Goal: Task Accomplishment & Management: Use online tool/utility

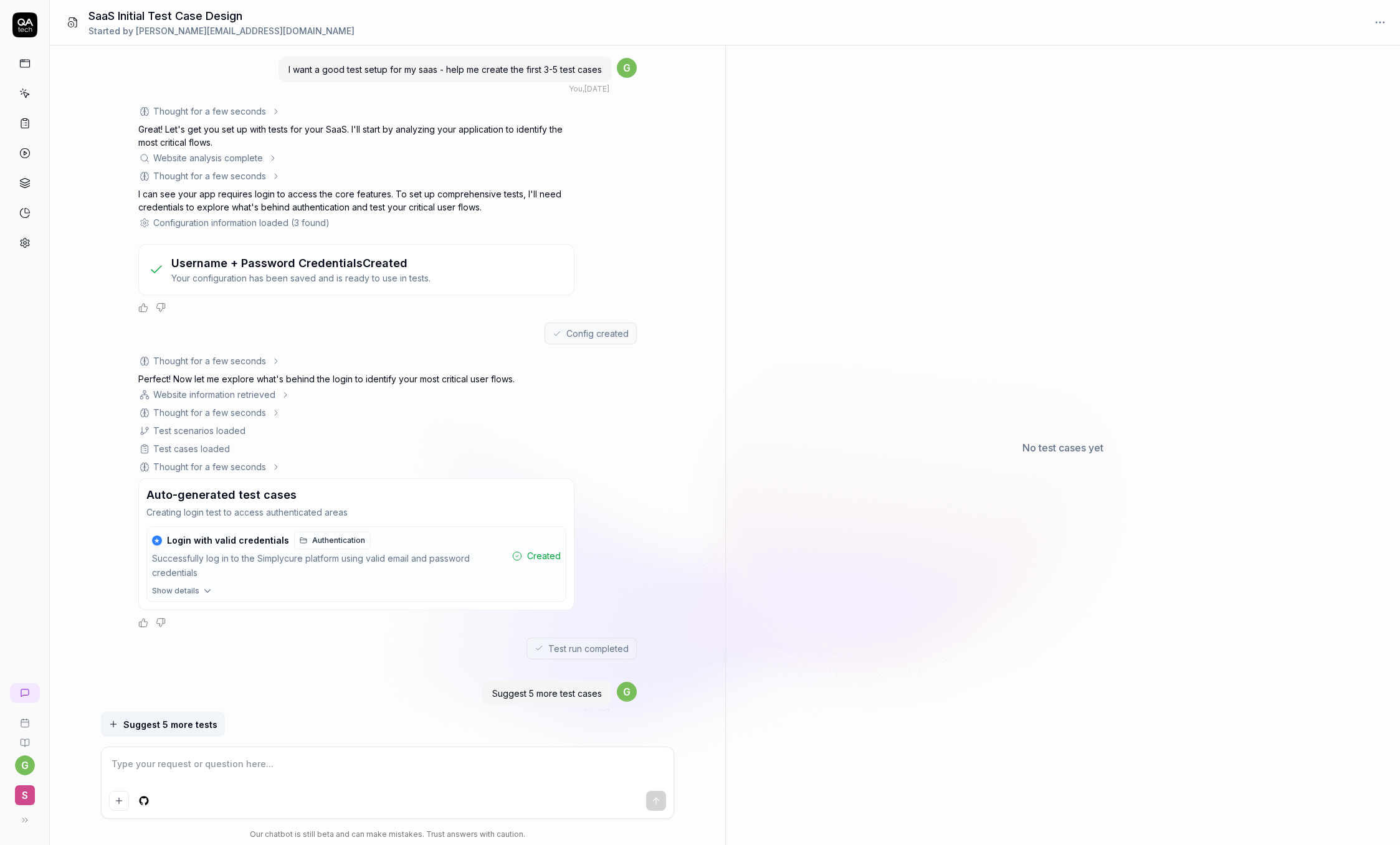
scroll to position [2032, 0]
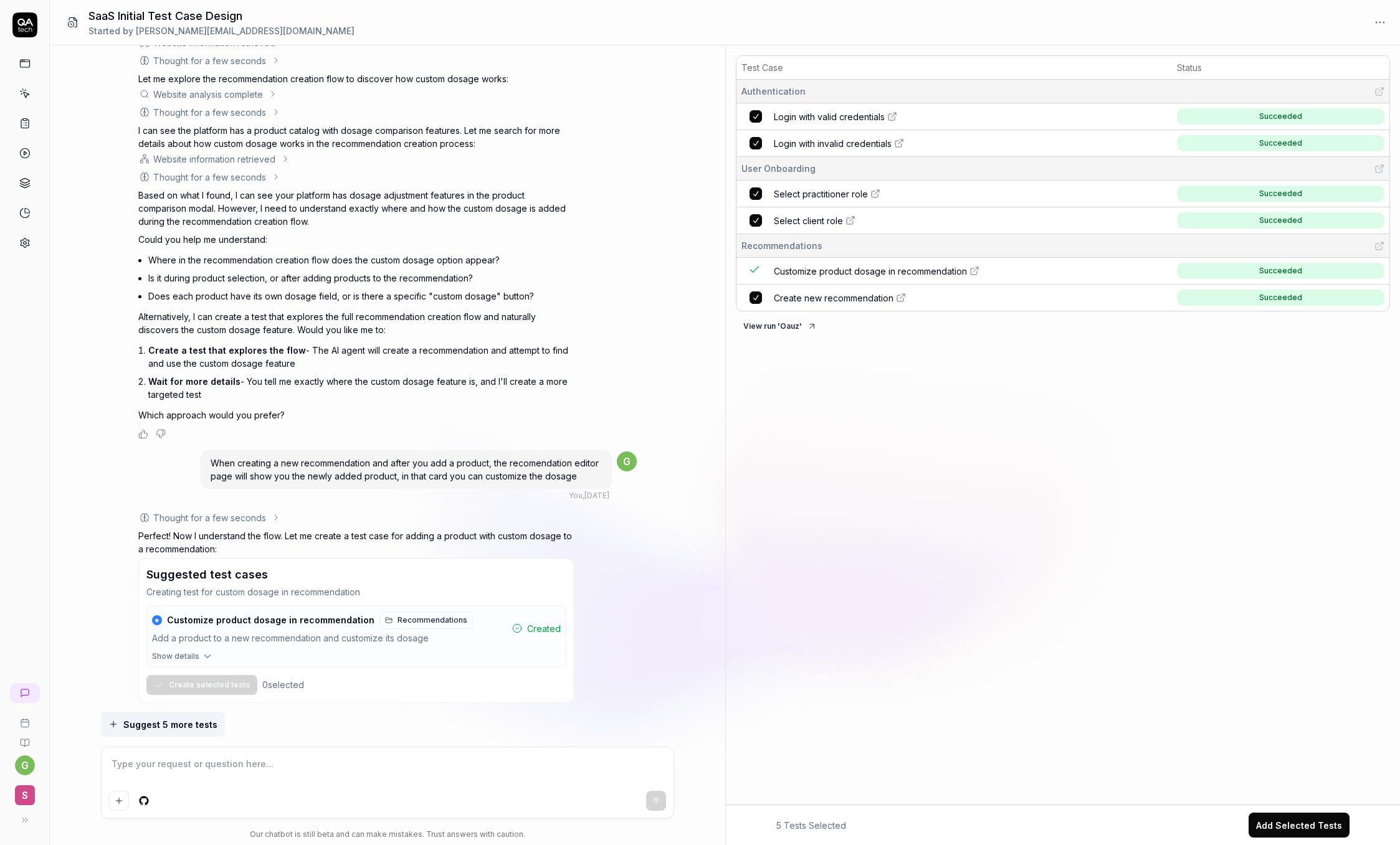
click at [30, 99] on link at bounding box center [25, 93] width 23 height 23
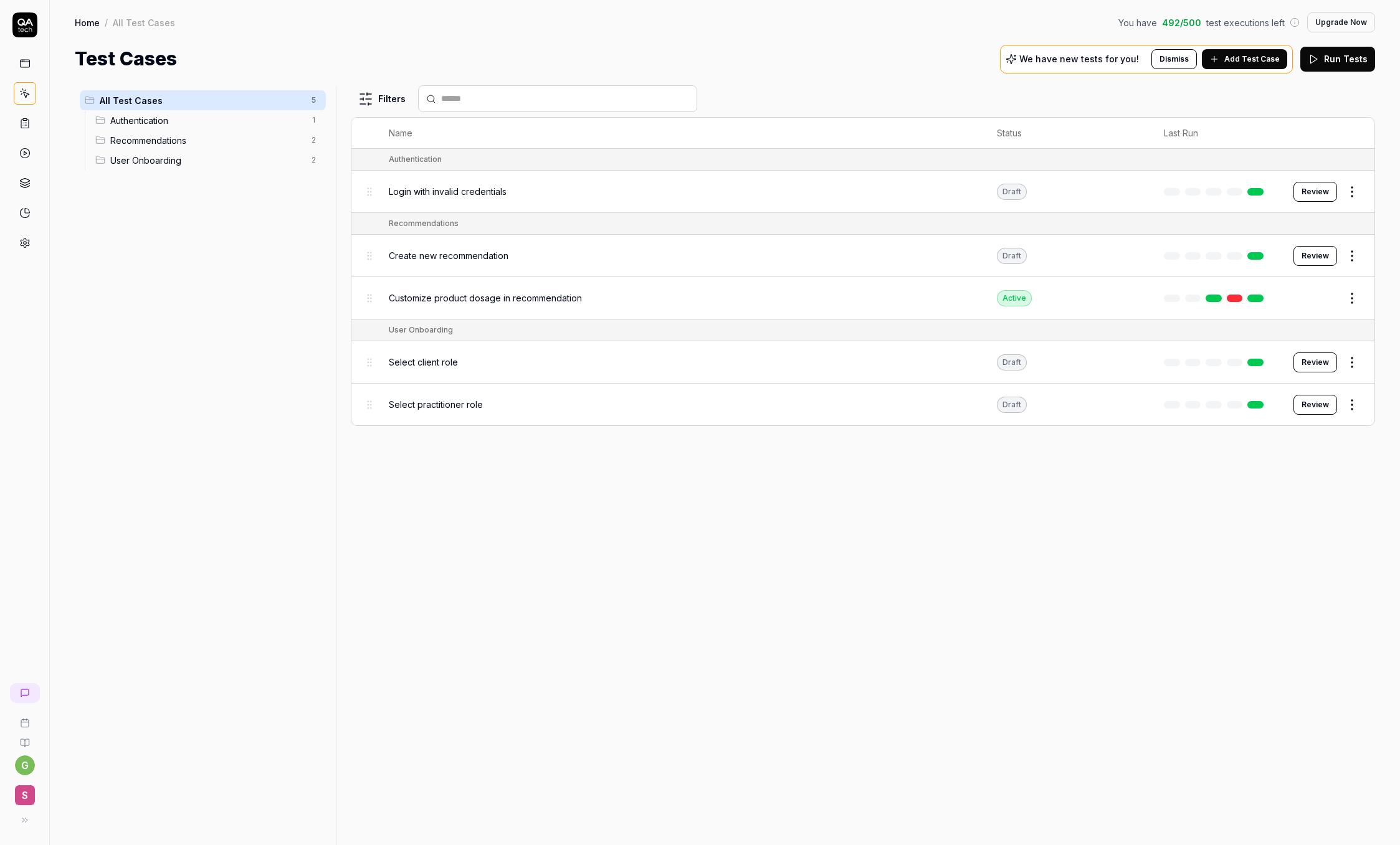
click at [1353, 192] on html "g S Home / All Test Cases You have 492 / 500 test executions left Upgrade Now H…" at bounding box center [700, 422] width 1400 height 845
click at [96, 250] on html "g S Home / All Test Cases You have 492 / 500 test executions left Upgrade Now H…" at bounding box center [700, 422] width 1400 height 845
click at [26, 61] on icon at bounding box center [25, 61] width 9 height 0
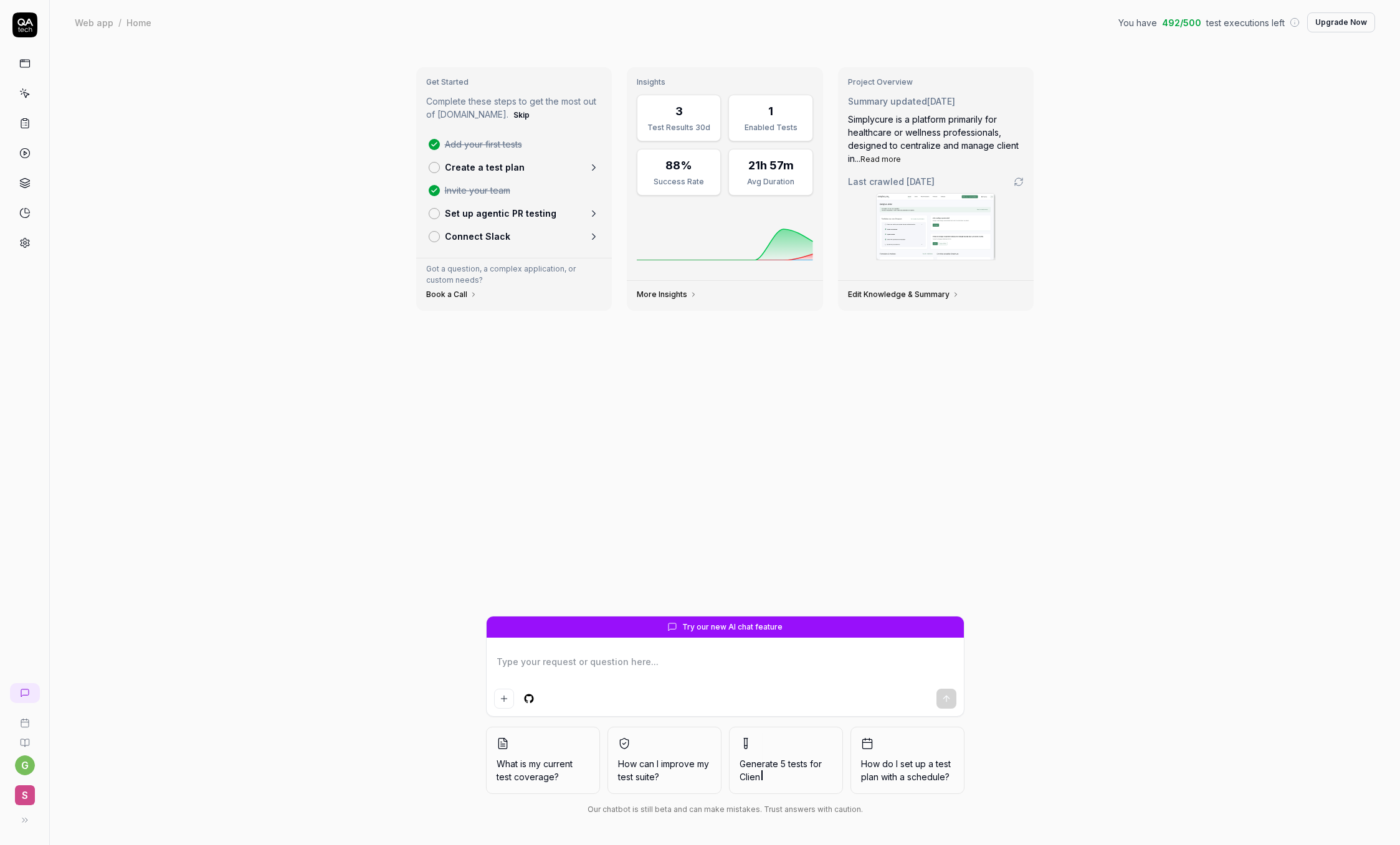
type textarea "*"
click at [27, 105] on div at bounding box center [25, 153] width 23 height 202
click at [28, 97] on icon at bounding box center [25, 93] width 11 height 11
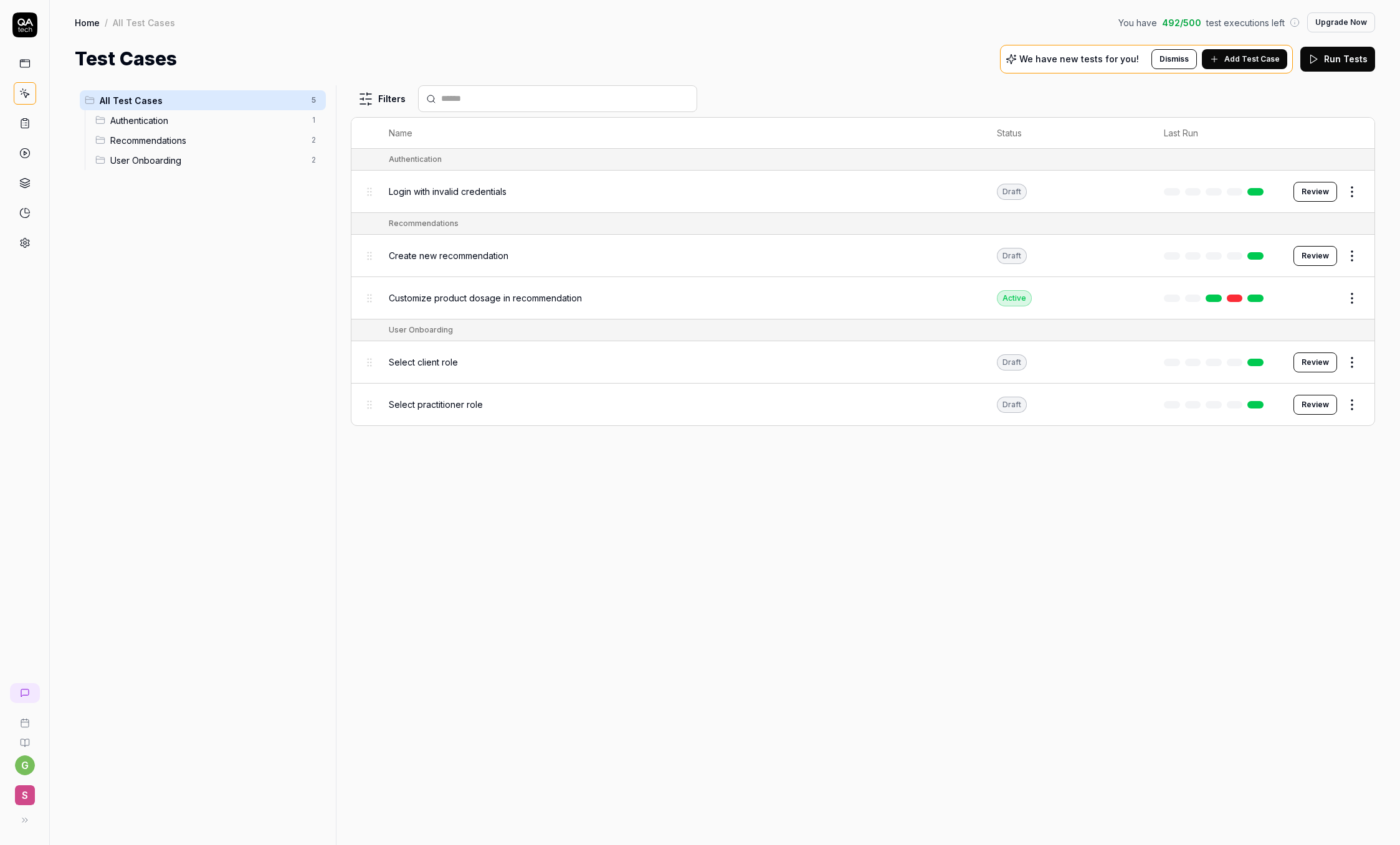
click at [1352, 190] on html "g S Home / All Test Cases You have 492 / 500 test executions left Upgrade Now H…" at bounding box center [700, 422] width 1400 height 845
click at [1314, 243] on div "Run Test" at bounding box center [1300, 243] width 118 height 27
click at [1347, 256] on html "g S Home / All Test Cases You have 492 / 500 test executions left Upgrade Now H…" at bounding box center [700, 422] width 1400 height 845
click at [1326, 307] on div "Run Test" at bounding box center [1300, 308] width 118 height 27
click at [1357, 300] on html "g S Home / All Test Cases You have 492 / 500 test executions left Upgrade Now H…" at bounding box center [700, 422] width 1400 height 845
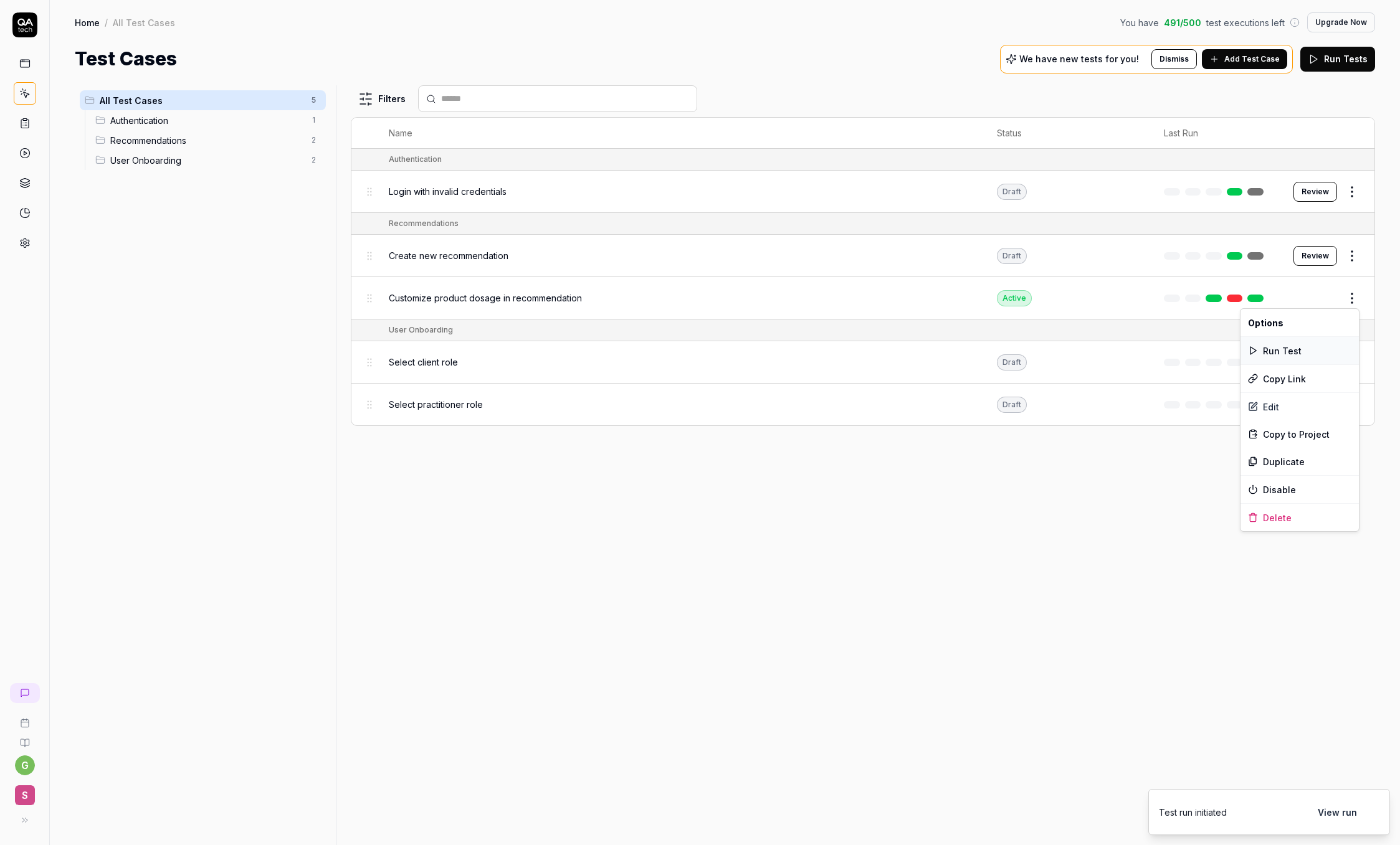
click at [1325, 358] on div "Run Test" at bounding box center [1300, 350] width 118 height 27
click at [1347, 358] on html "g S Home / All Test Cases You have 491 / 500 test executions left Upgrade Now H…" at bounding box center [700, 422] width 1400 height 845
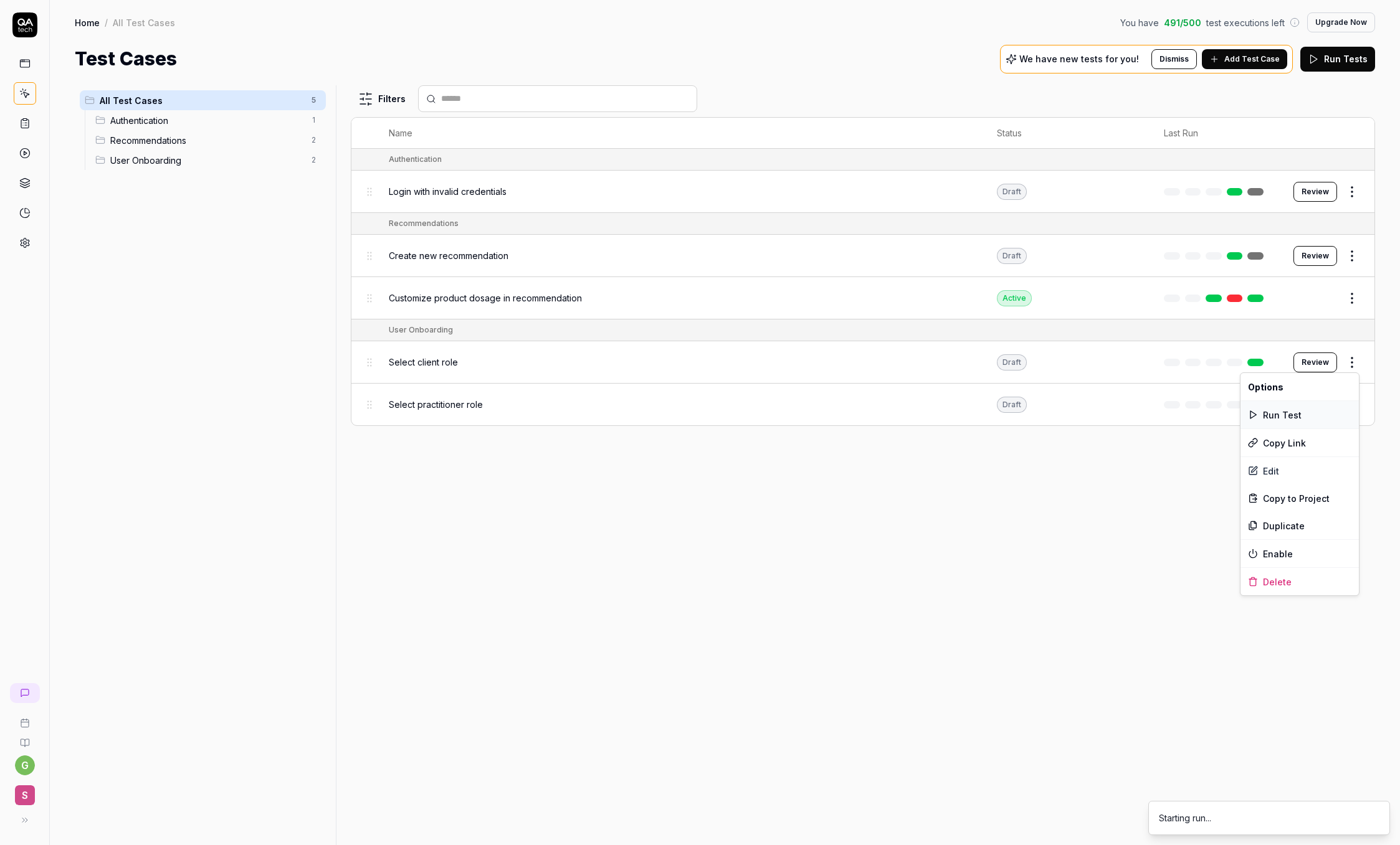
click at [1328, 415] on div "Run Test" at bounding box center [1300, 414] width 118 height 27
click at [1359, 409] on html "g S Home / All Test Cases You have 491 / 500 test executions left Upgrade Now H…" at bounding box center [700, 422] width 1400 height 845
click at [1319, 463] on div "Run Test" at bounding box center [1300, 456] width 118 height 27
click at [759, 585] on div "Filters Name Status Last Run Authentication Login with invalid credentials Draf…" at bounding box center [863, 466] width 1024 height 760
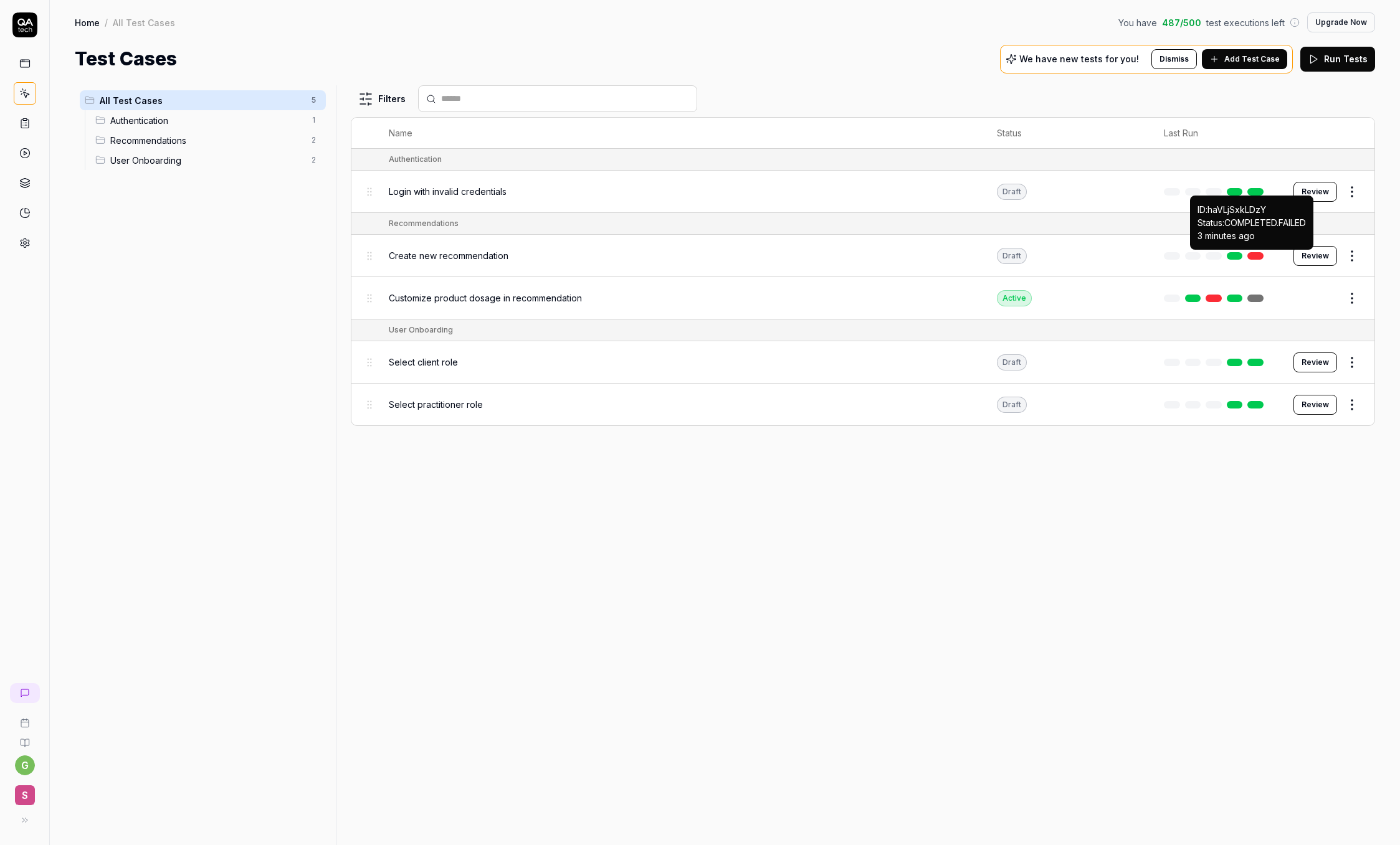
click at [1259, 256] on link at bounding box center [1255, 257] width 16 height 8
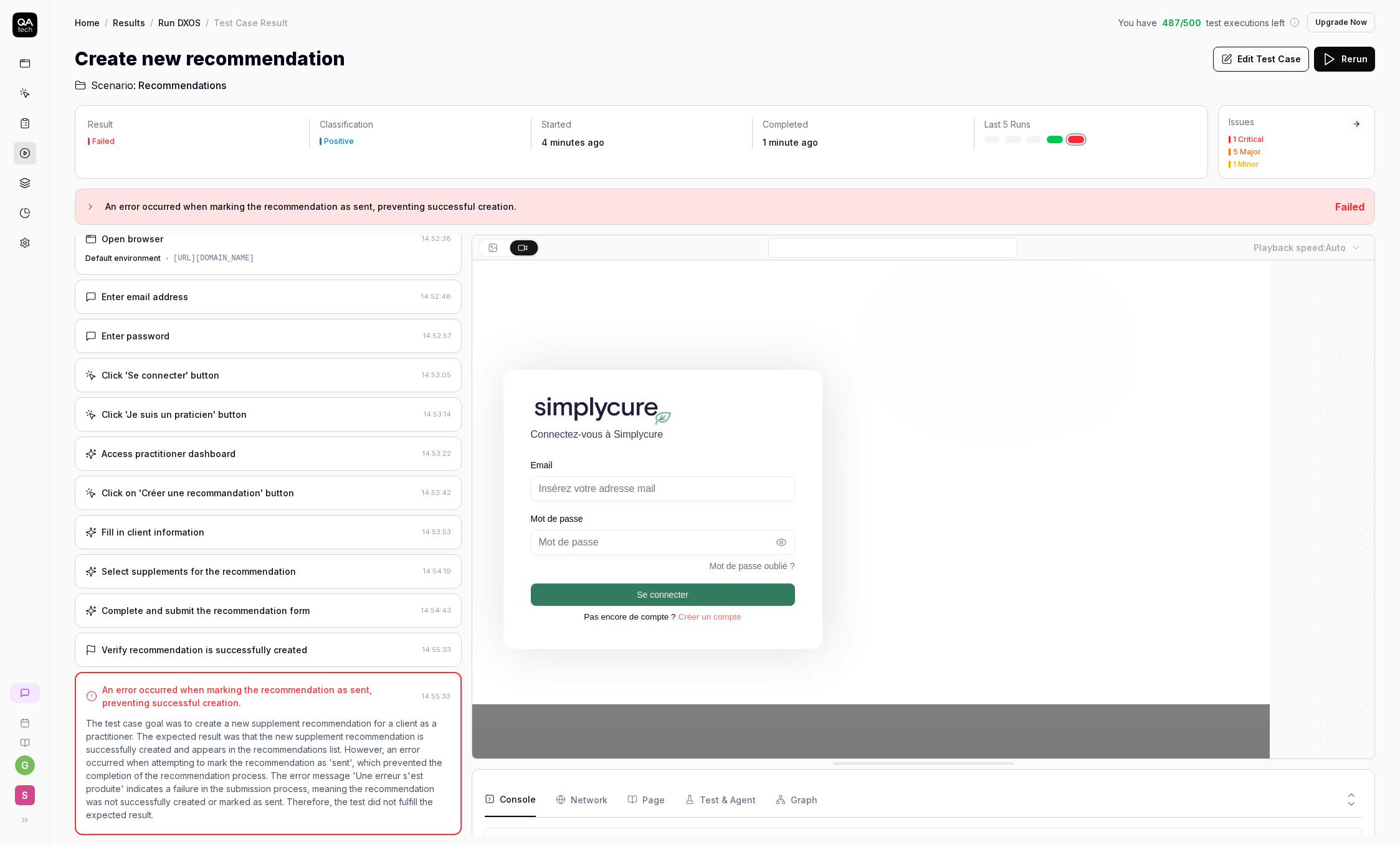
scroll to position [1200, 0]
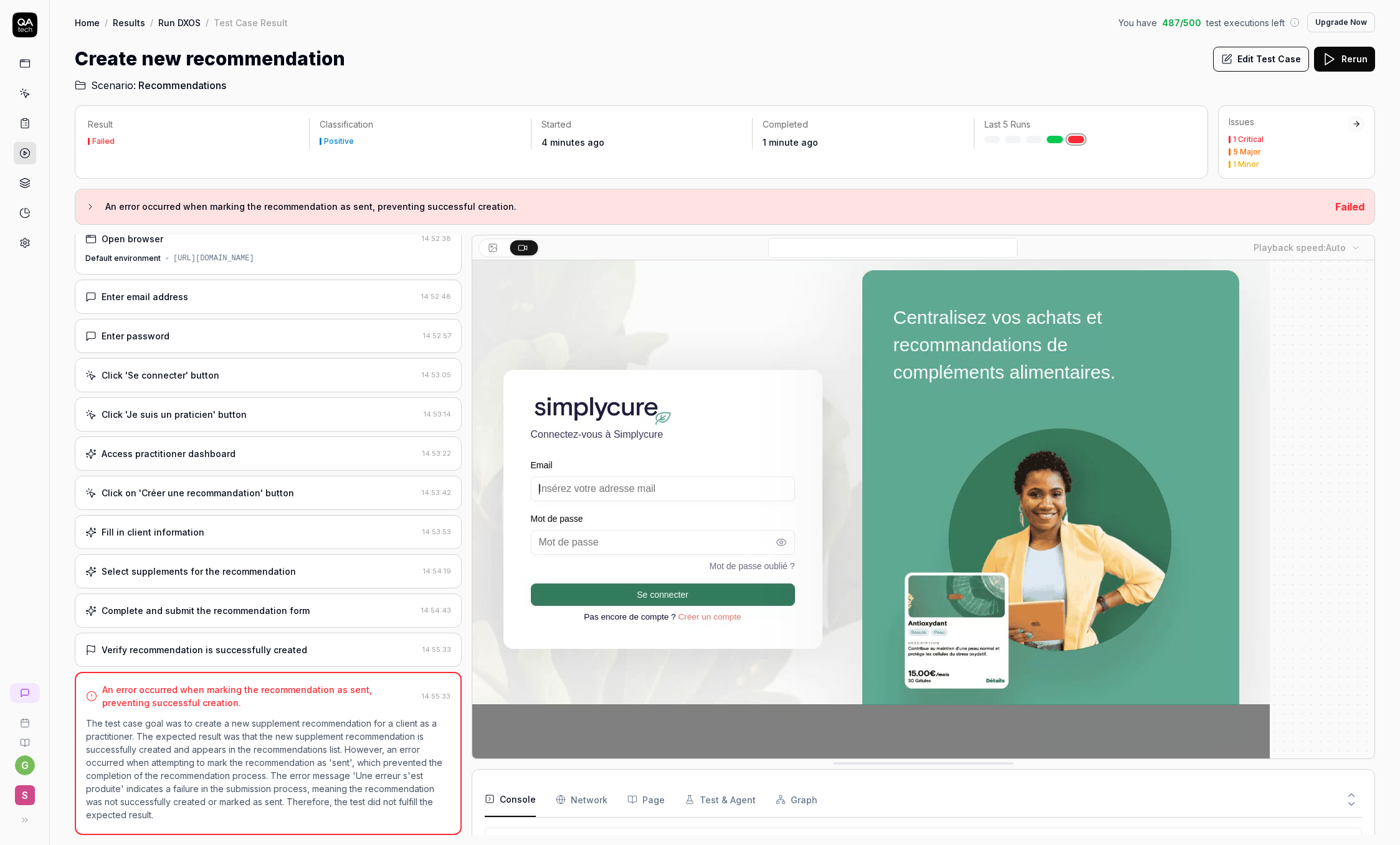
click at [1017, 421] on video at bounding box center [871, 509] width 798 height 498
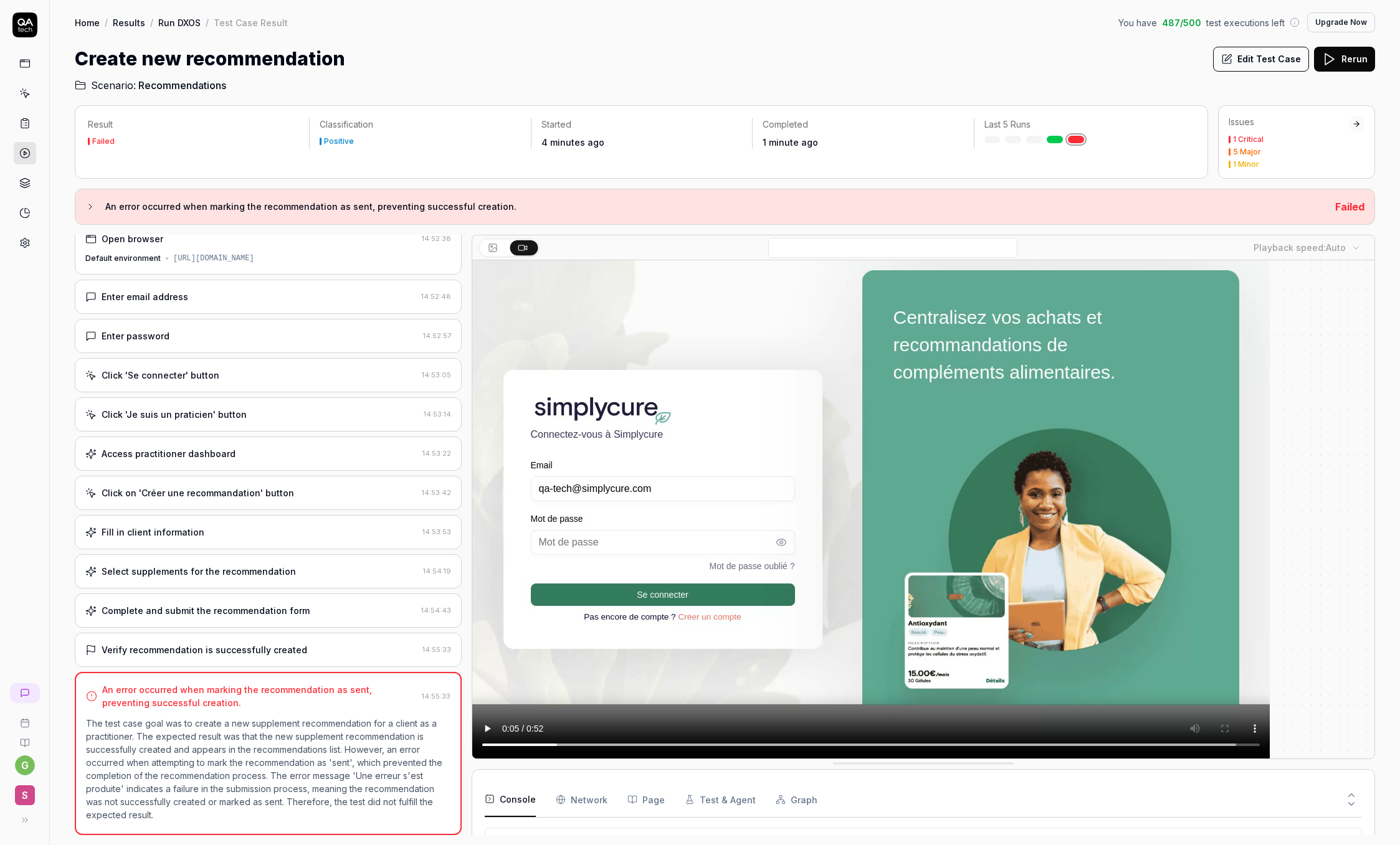
click at [1017, 421] on video at bounding box center [871, 509] width 798 height 498
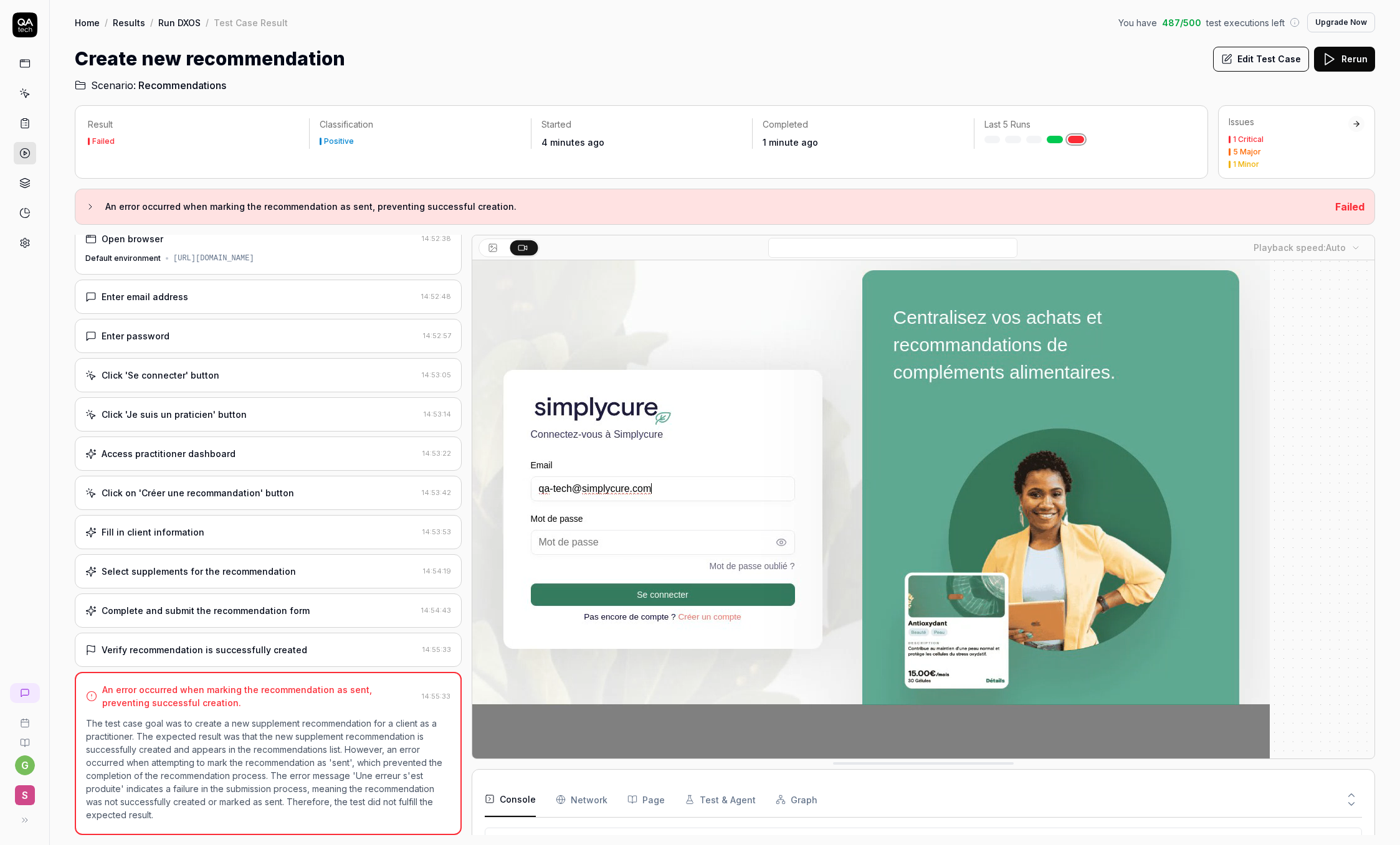
click at [1017, 421] on video at bounding box center [871, 509] width 798 height 498
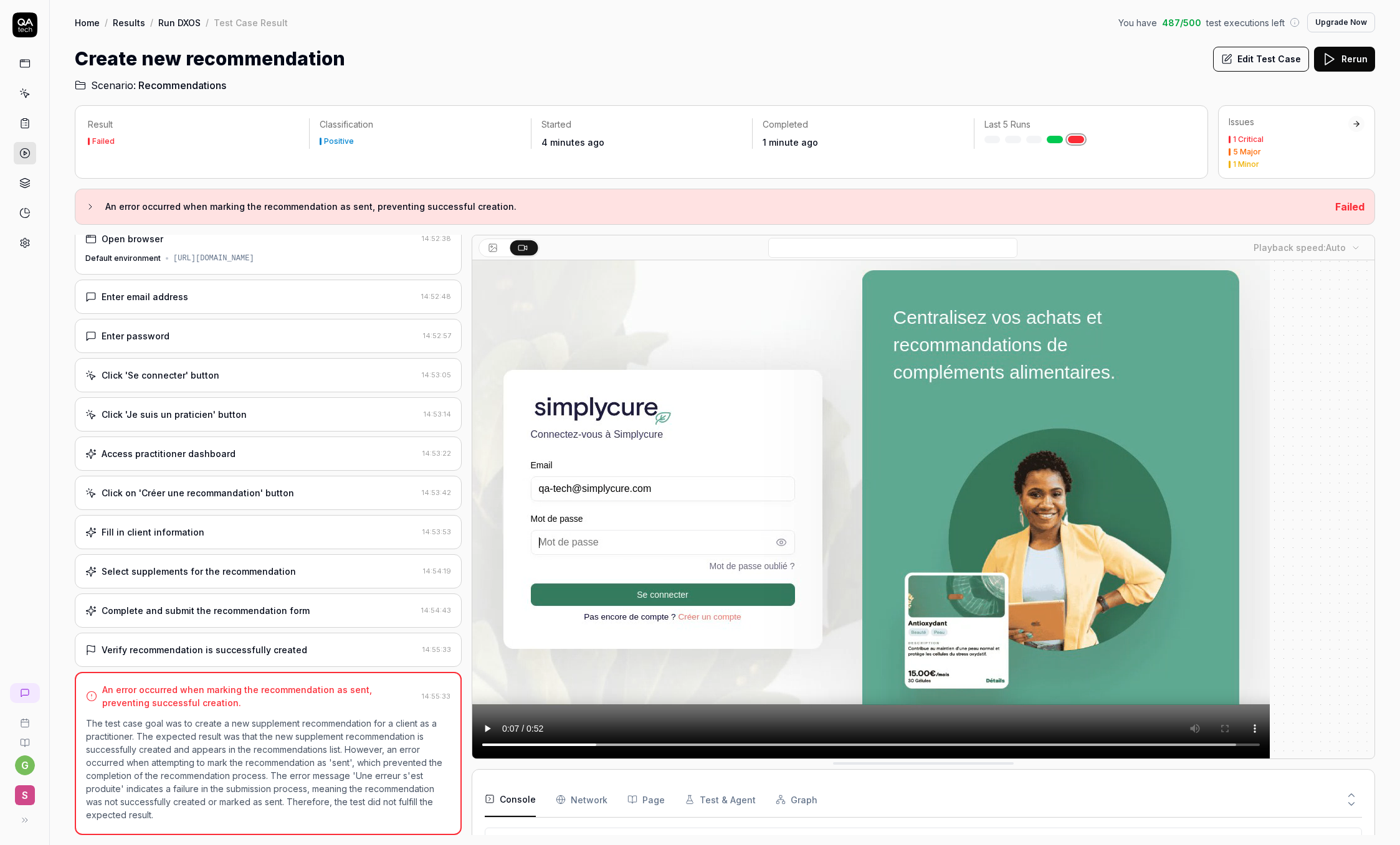
click at [1017, 421] on video at bounding box center [871, 509] width 798 height 498
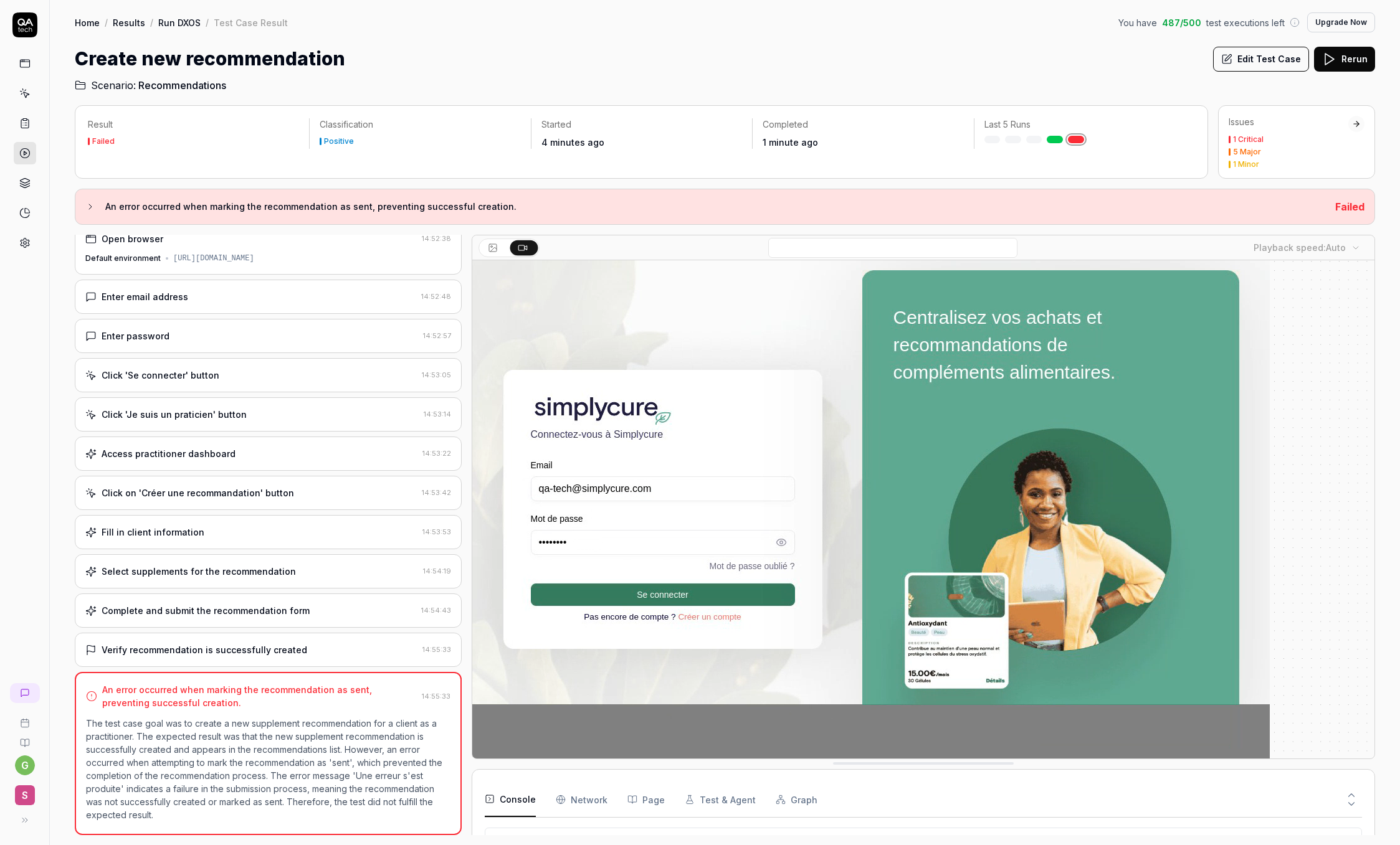
click at [1017, 421] on video at bounding box center [871, 509] width 798 height 498
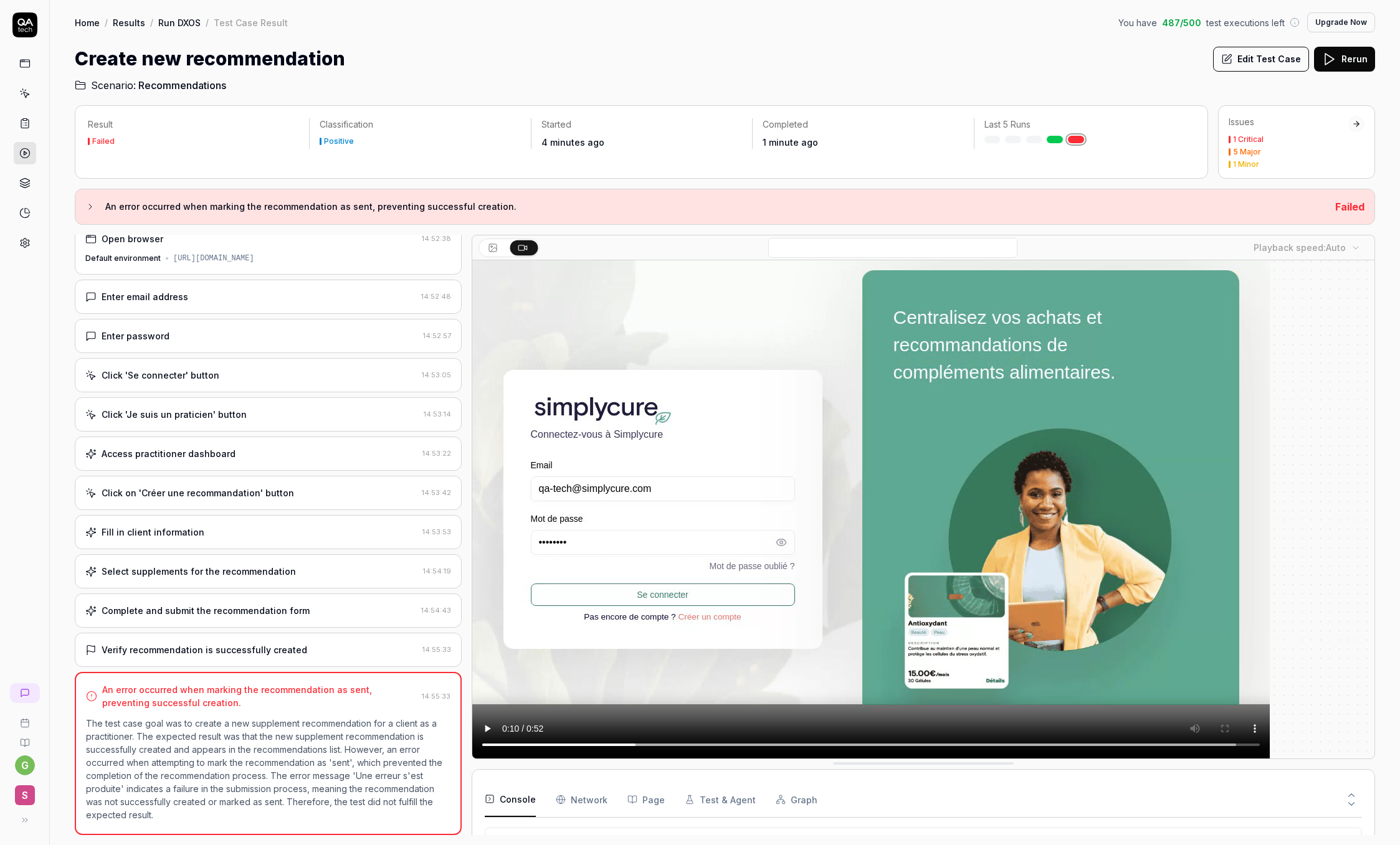
click at [1017, 421] on video at bounding box center [871, 509] width 798 height 498
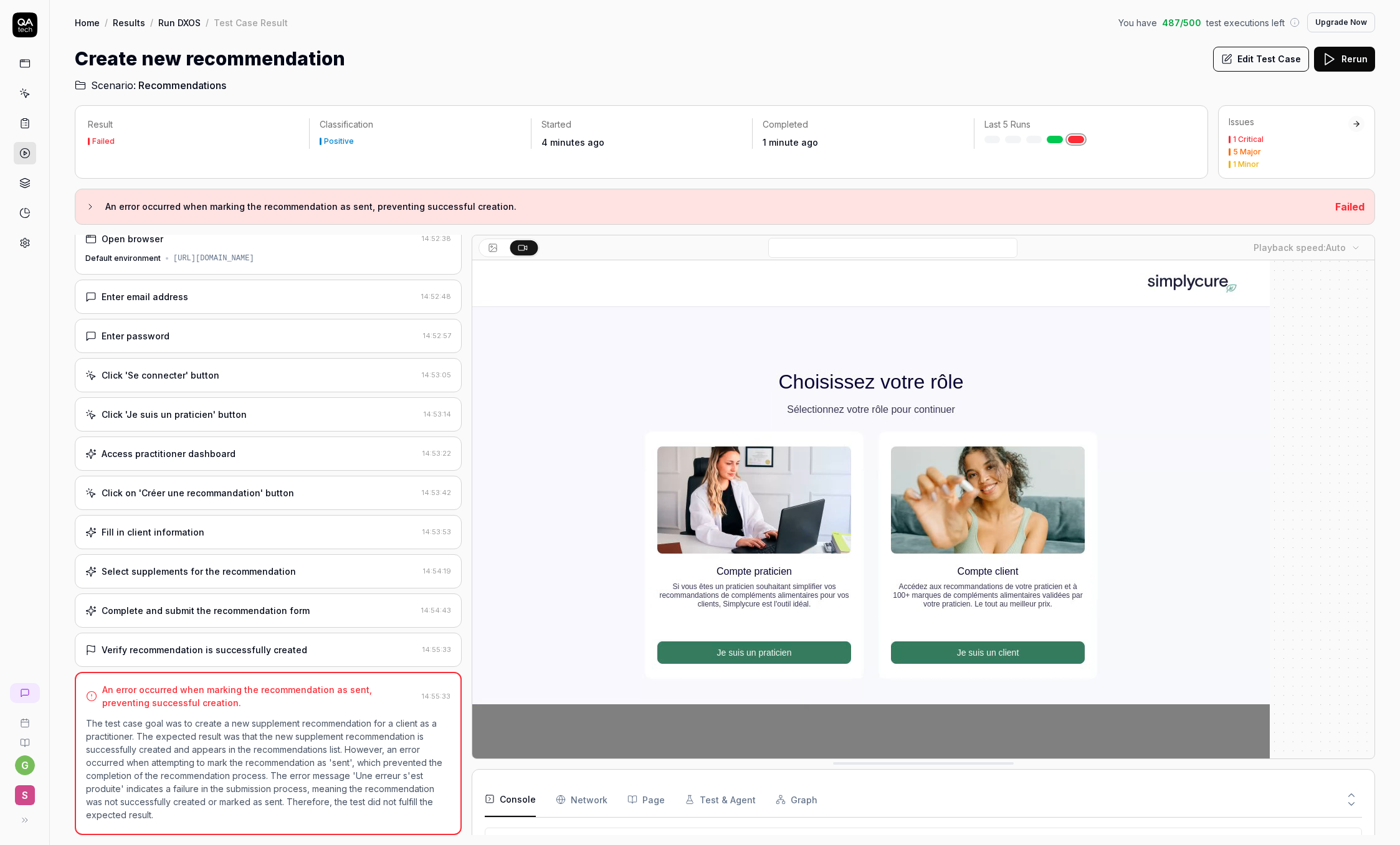
click at [1017, 421] on video at bounding box center [871, 509] width 798 height 498
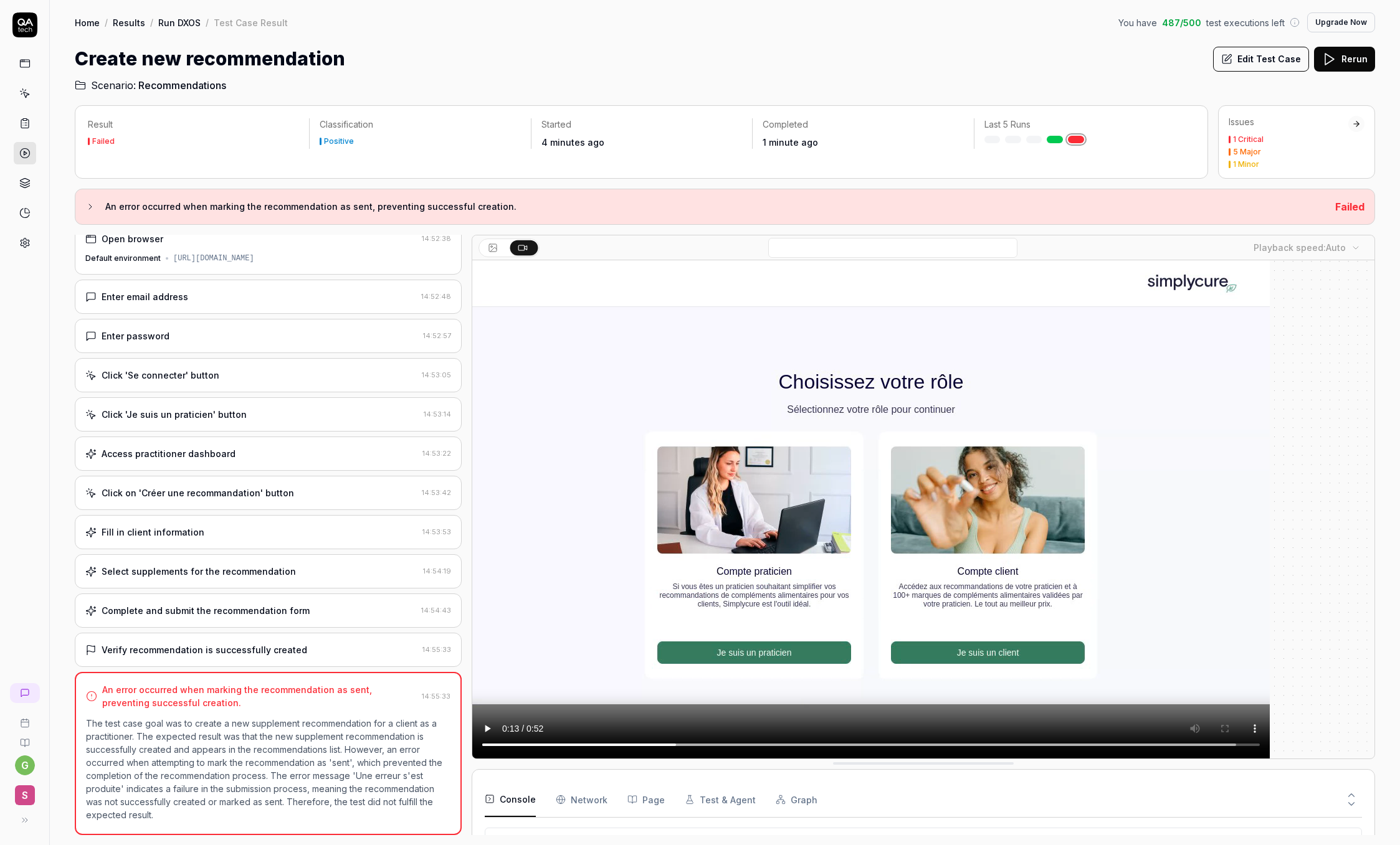
click at [1017, 421] on video at bounding box center [871, 509] width 798 height 498
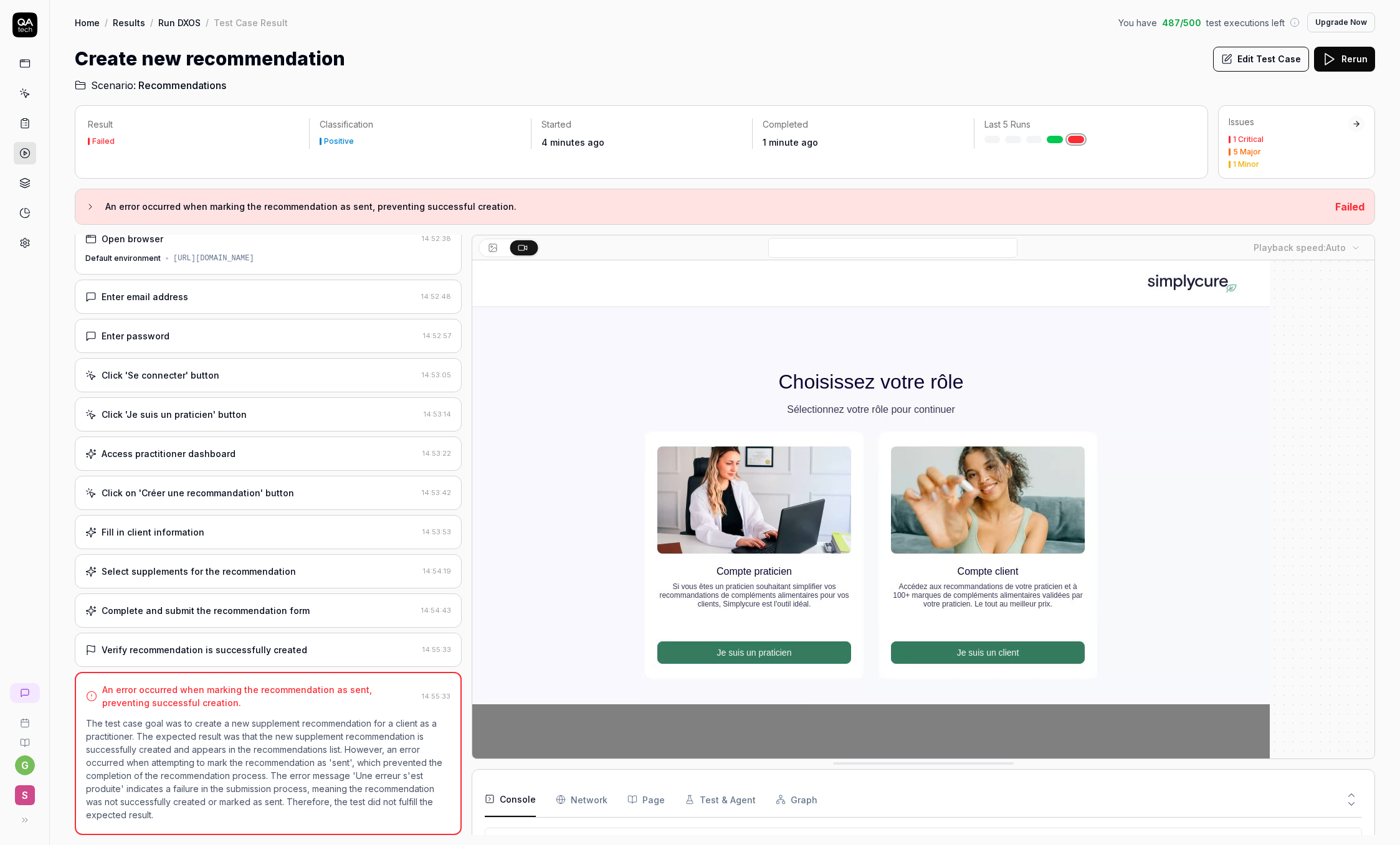
click at [1017, 421] on video at bounding box center [871, 509] width 798 height 498
